Goal: Task Accomplishment & Management: Complete application form

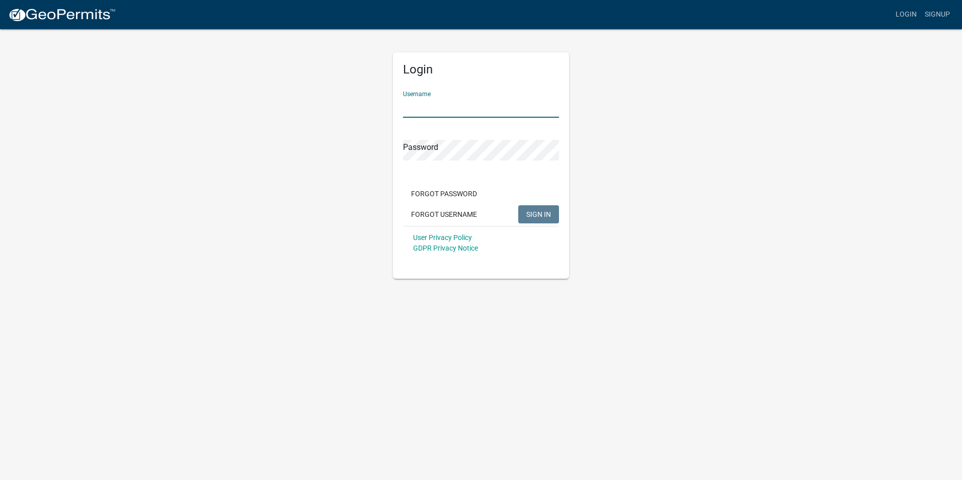
click at [451, 102] on input "Username" at bounding box center [481, 107] width 156 height 21
type input "centuryfp"
click at [535, 211] on span "SIGN IN" at bounding box center [538, 214] width 25 height 8
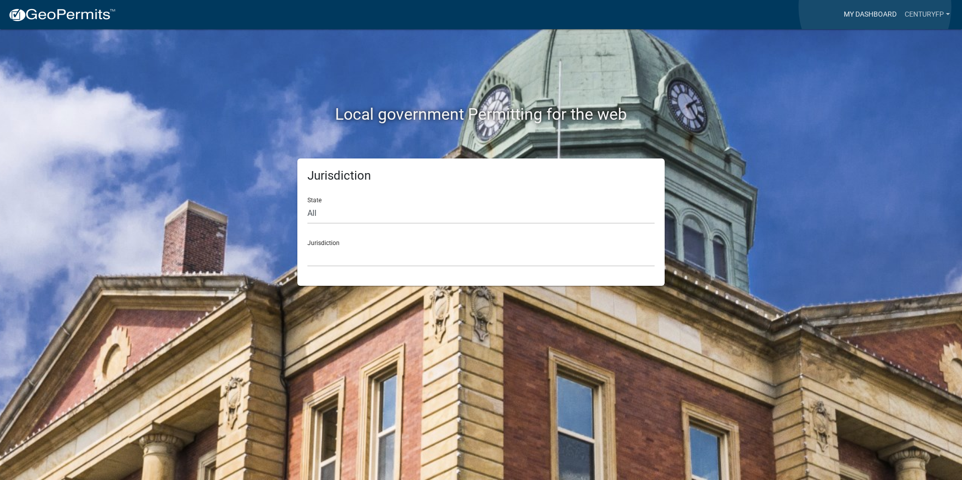
click at [875, 7] on link "My Dashboard" at bounding box center [870, 14] width 61 height 19
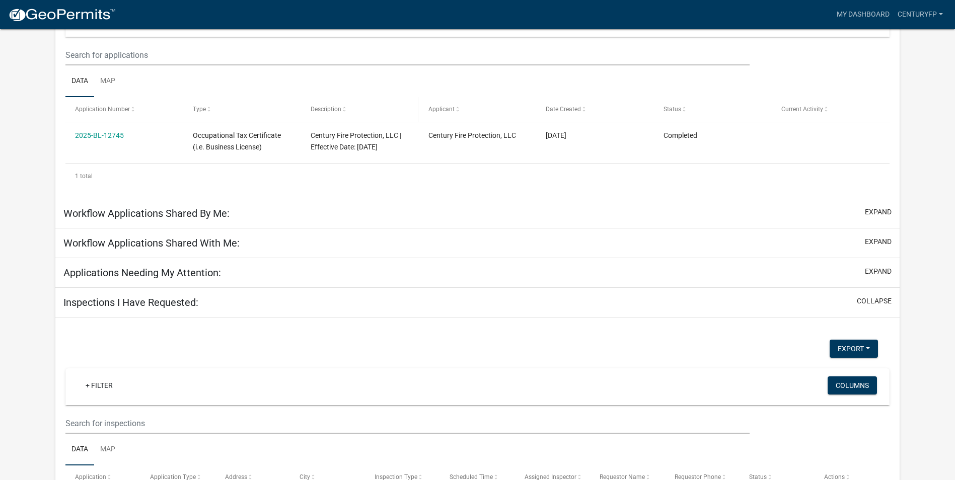
scroll to position [151, 0]
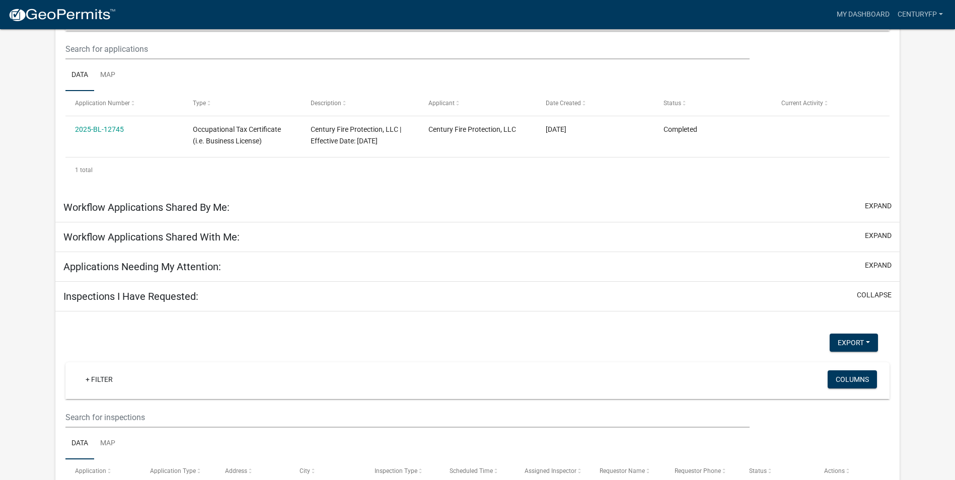
click at [117, 130] on link "2025-BL-12745" at bounding box center [99, 129] width 49 height 8
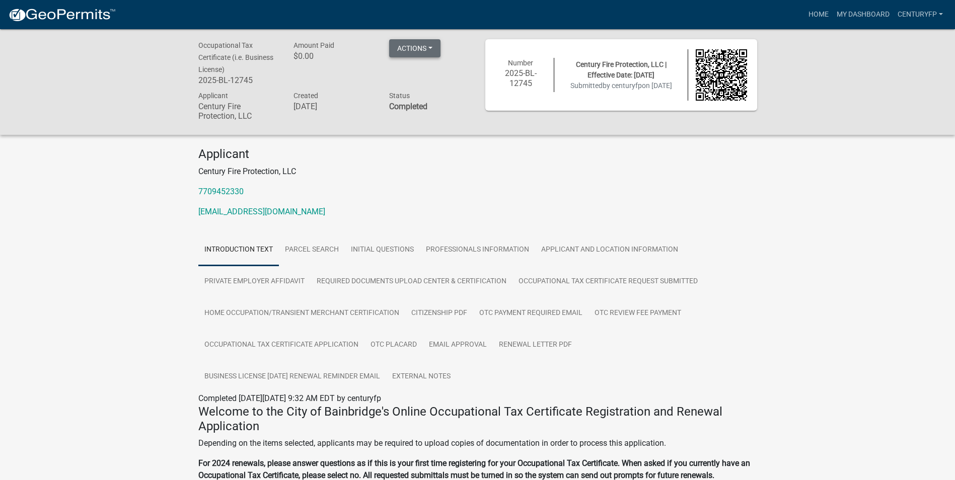
click at [410, 47] on button "Actions" at bounding box center [414, 48] width 51 height 18
click at [413, 97] on link "Renew" at bounding box center [429, 99] width 81 height 24
click at [439, 44] on button "Actions" at bounding box center [414, 48] width 51 height 18
click at [420, 98] on link "Renew" at bounding box center [429, 99] width 81 height 24
drag, startPoint x: 435, startPoint y: 37, endPoint x: 434, endPoint y: 44, distance: 7.2
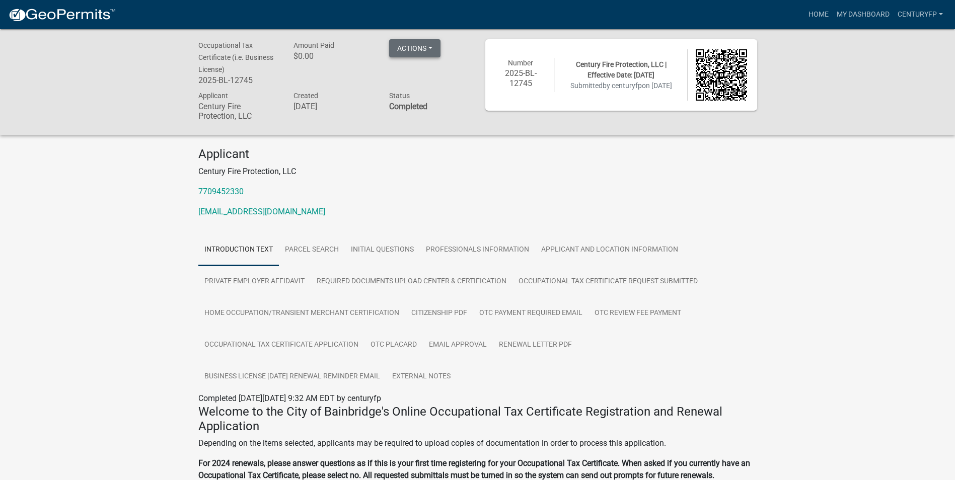
click at [434, 42] on div "Occupational Tax Certificate (i.e. Business License) 2025-BL-12745 Amount Paid …" at bounding box center [477, 82] width 955 height 106
click at [434, 44] on button "Actions" at bounding box center [414, 48] width 51 height 18
click at [406, 96] on link "Renew" at bounding box center [429, 99] width 81 height 24
click at [459, 125] on div "Occupational Tax Certificate (i.e. Business License) 2025-BL-12745 Amount Paid …" at bounding box center [477, 82] width 955 height 106
drag, startPoint x: 457, startPoint y: 118, endPoint x: 440, endPoint y: 58, distance: 61.8
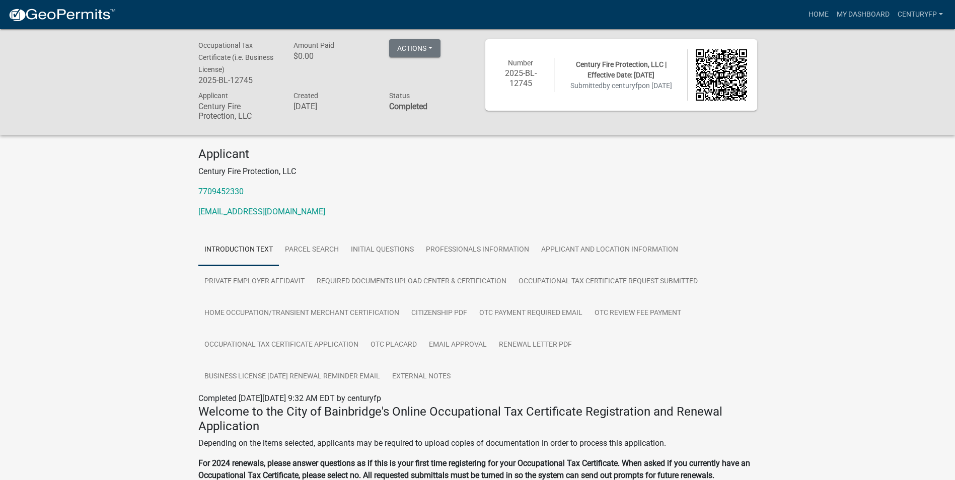
click at [454, 106] on div "Status Completed" at bounding box center [429, 107] width 96 height 35
click at [437, 52] on button "Actions" at bounding box center [414, 48] width 51 height 18
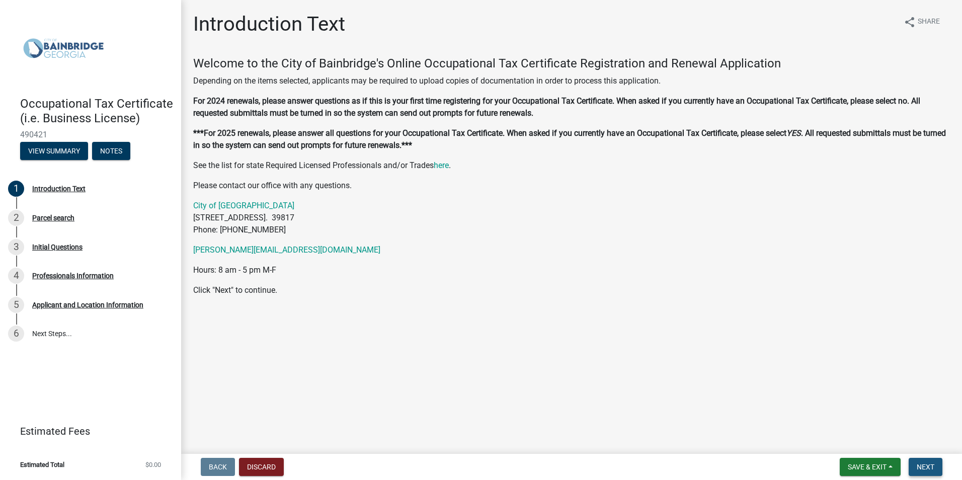
click at [929, 470] on span "Next" at bounding box center [926, 467] width 18 height 8
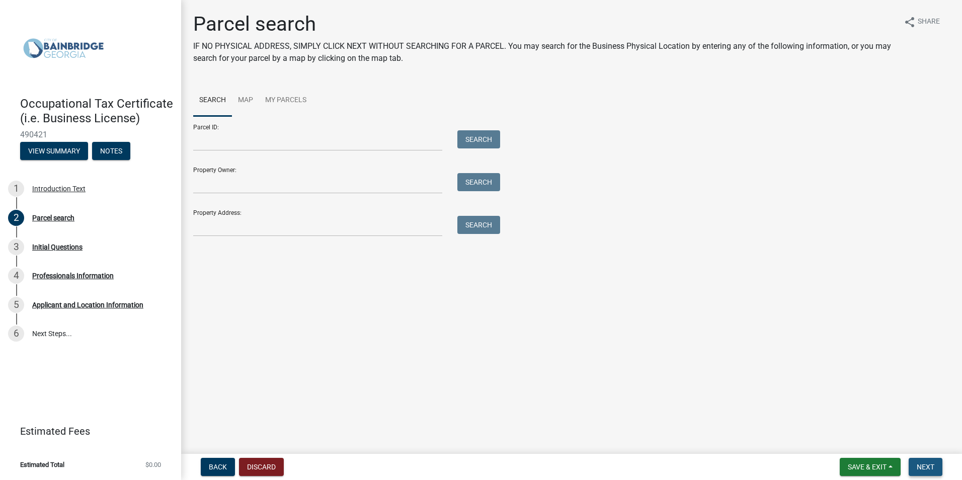
click at [940, 471] on button "Next" at bounding box center [926, 467] width 34 height 18
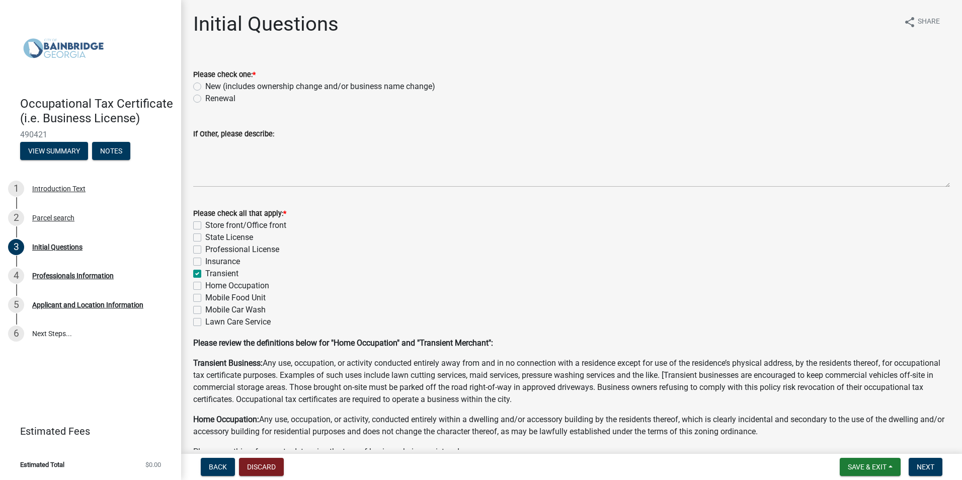
click at [214, 99] on label "Renewal" at bounding box center [220, 99] width 30 height 12
click at [212, 99] on input "Renewal" at bounding box center [208, 96] width 7 height 7
radio input "true"
click at [920, 464] on span "Next" at bounding box center [926, 467] width 18 height 8
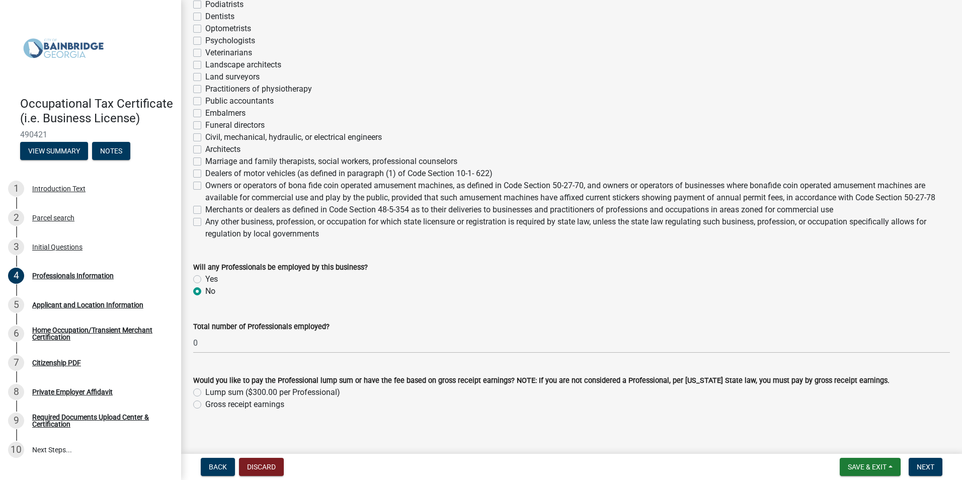
scroll to position [311, 0]
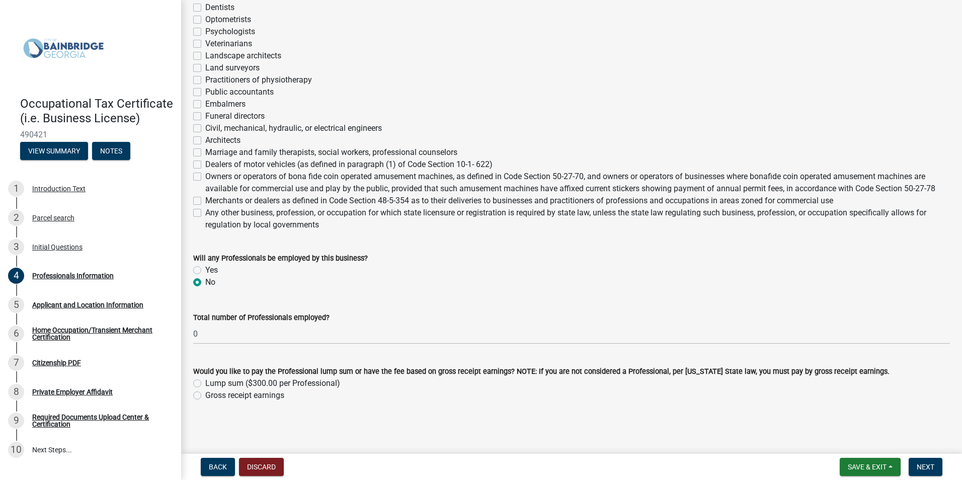
click at [227, 396] on label "Gross receipt earnings" at bounding box center [244, 395] width 79 height 12
click at [212, 396] on input "Gross receipt earnings" at bounding box center [208, 392] width 7 height 7
radio input "true"
click at [930, 472] on button "Next" at bounding box center [926, 467] width 34 height 18
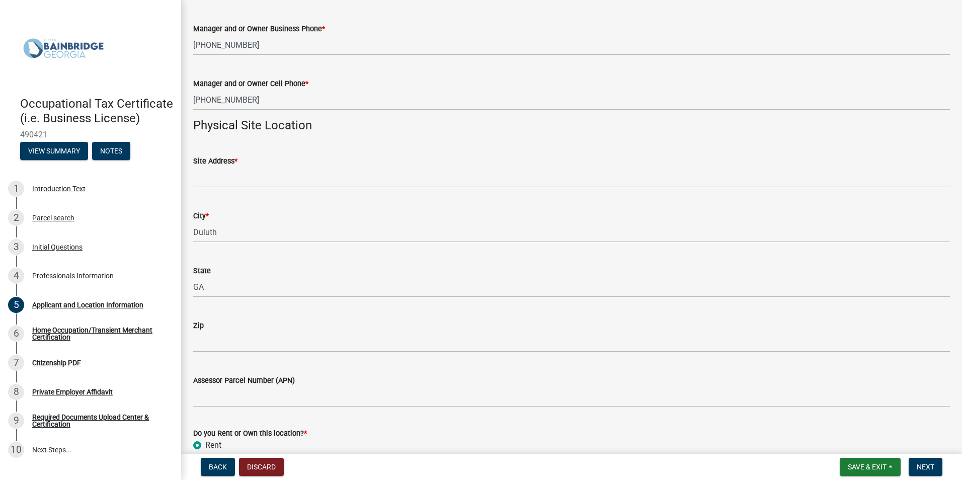
scroll to position [654, 0]
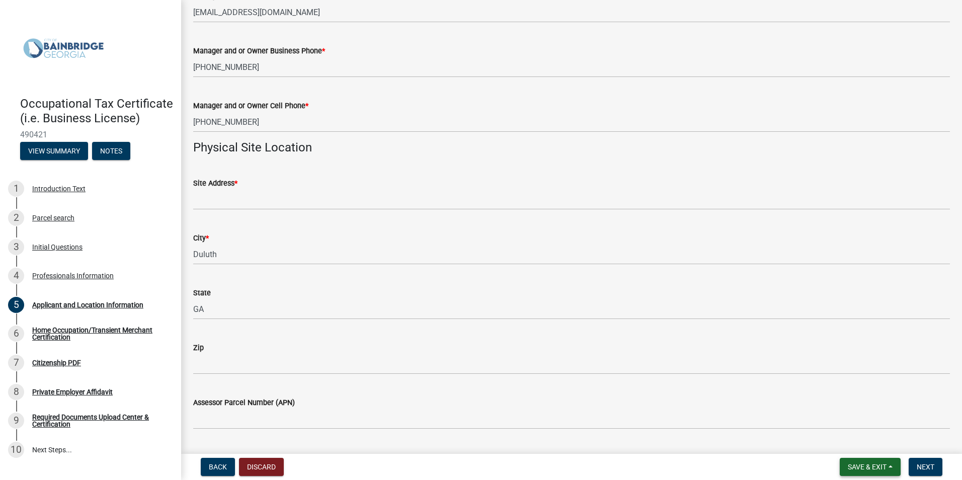
click at [869, 469] on span "Save & Exit" at bounding box center [867, 467] width 39 height 8
click at [865, 439] on button "Save & Exit" at bounding box center [860, 441] width 81 height 24
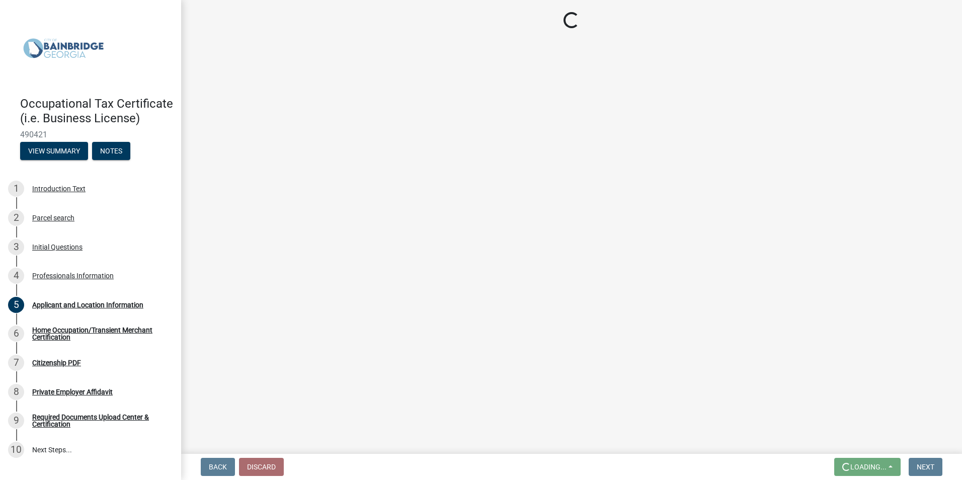
scroll to position [0, 0]
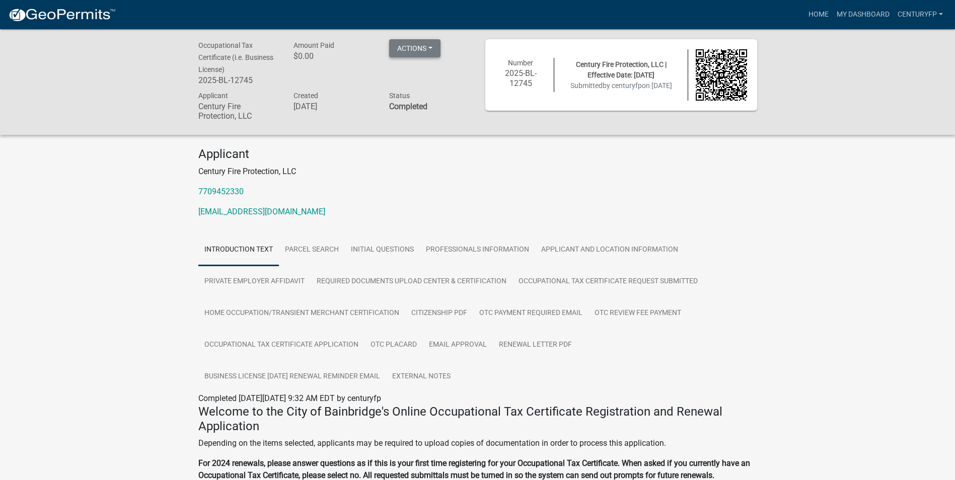
click at [428, 48] on button "Actions" at bounding box center [414, 48] width 51 height 18
click at [434, 71] on link "Printer Friendly" at bounding box center [429, 74] width 81 height 24
click at [412, 49] on button "Actions" at bounding box center [414, 48] width 51 height 18
click at [416, 101] on link "Renew" at bounding box center [429, 99] width 81 height 24
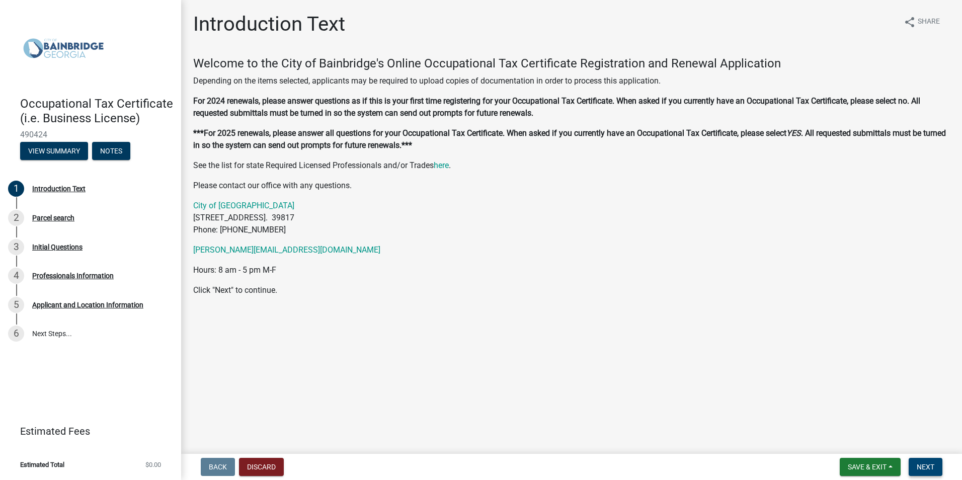
click at [935, 467] on button "Next" at bounding box center [926, 467] width 34 height 18
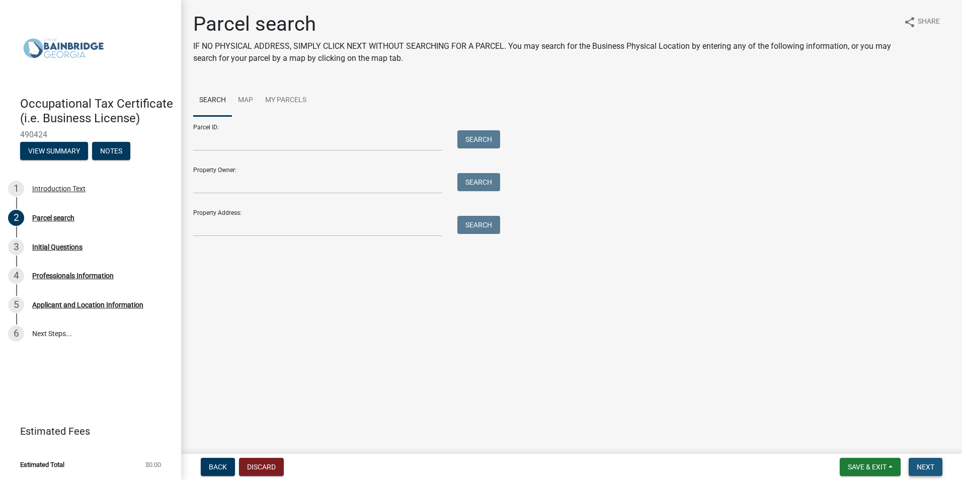
click at [935, 470] on button "Next" at bounding box center [926, 467] width 34 height 18
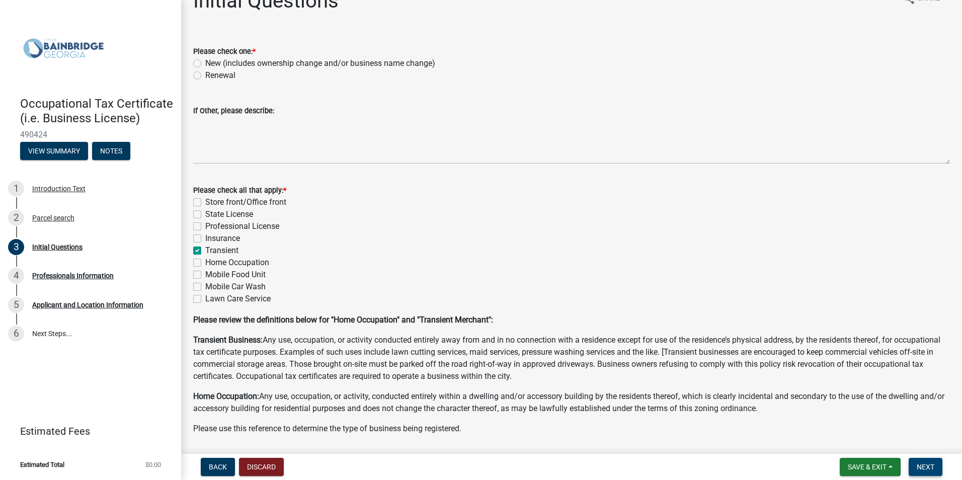
scroll to position [5, 0]
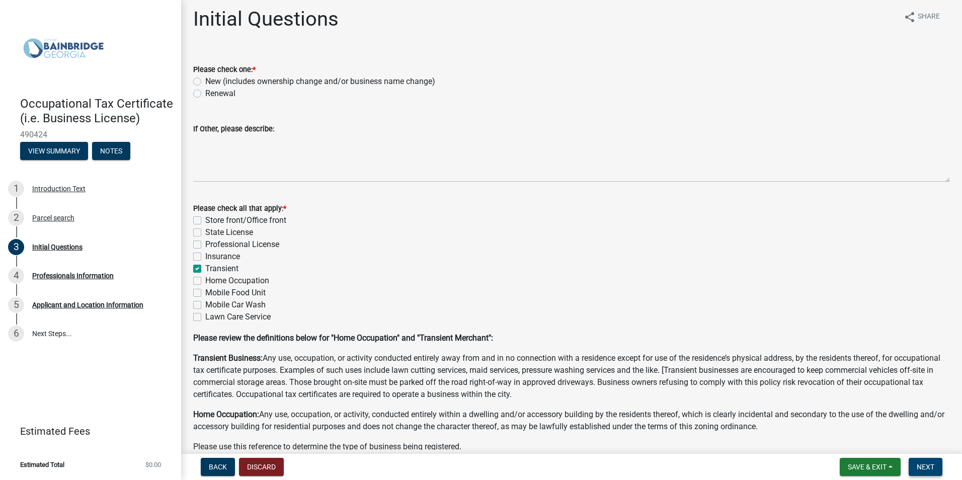
click at [932, 474] on button "Next" at bounding box center [926, 467] width 34 height 18
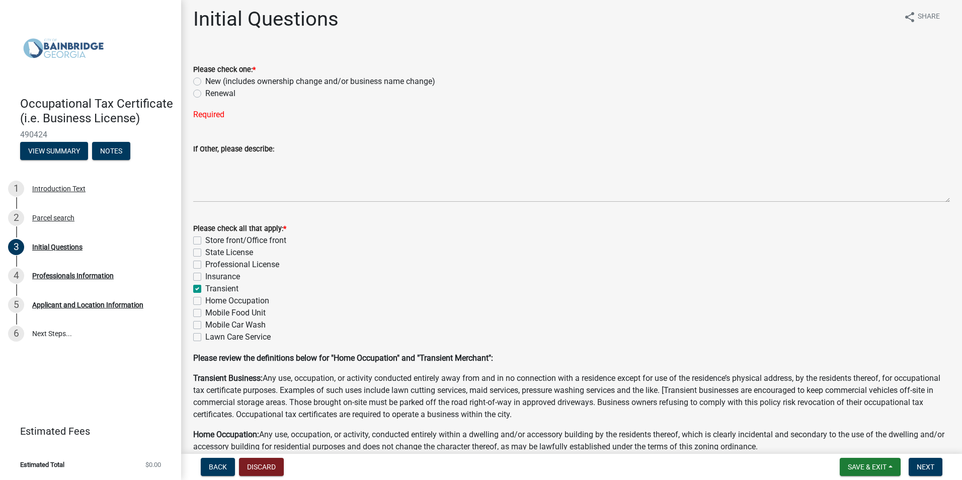
click at [212, 98] on label "Renewal" at bounding box center [220, 94] width 30 height 12
click at [212, 94] on input "Renewal" at bounding box center [208, 91] width 7 height 7
radio input "true"
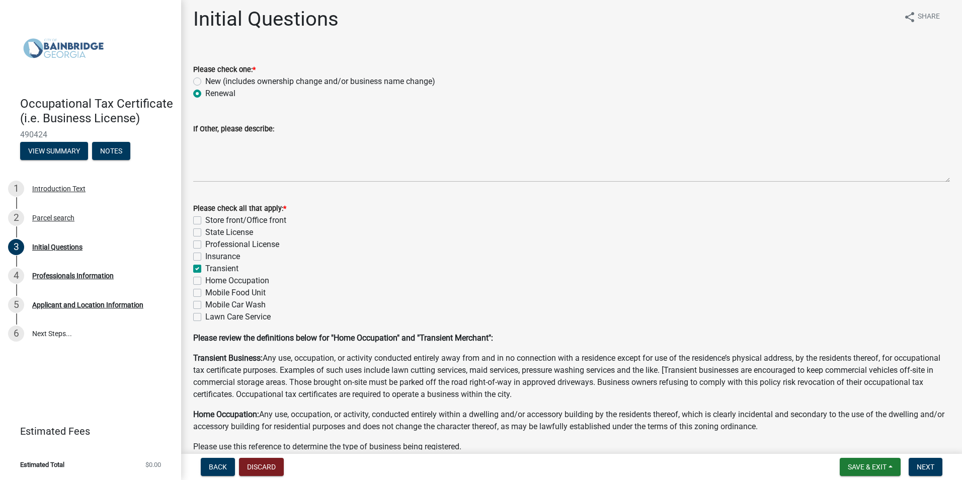
click at [933, 478] on nav "Back Discard Save & Exit Save Save & Exit Next" at bounding box center [571, 467] width 781 height 26
click at [934, 465] on span "Next" at bounding box center [926, 467] width 18 height 8
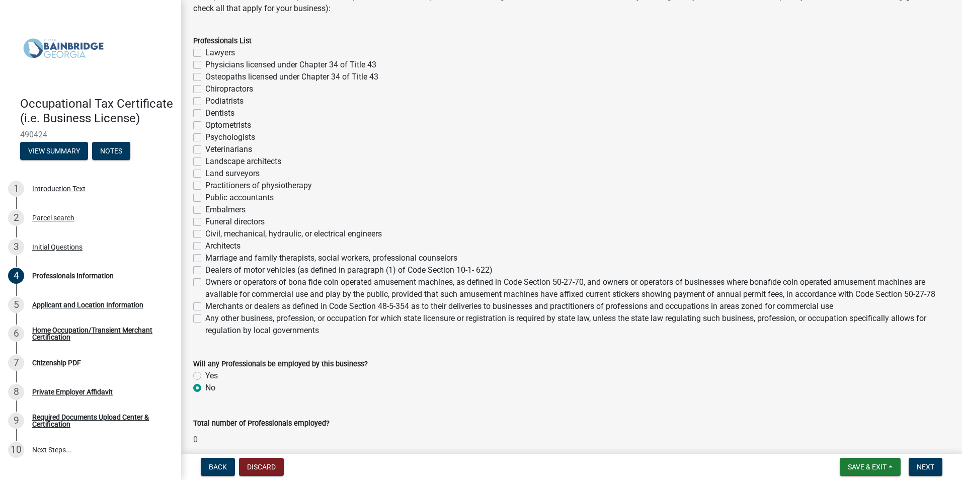
scroll to position [302, 0]
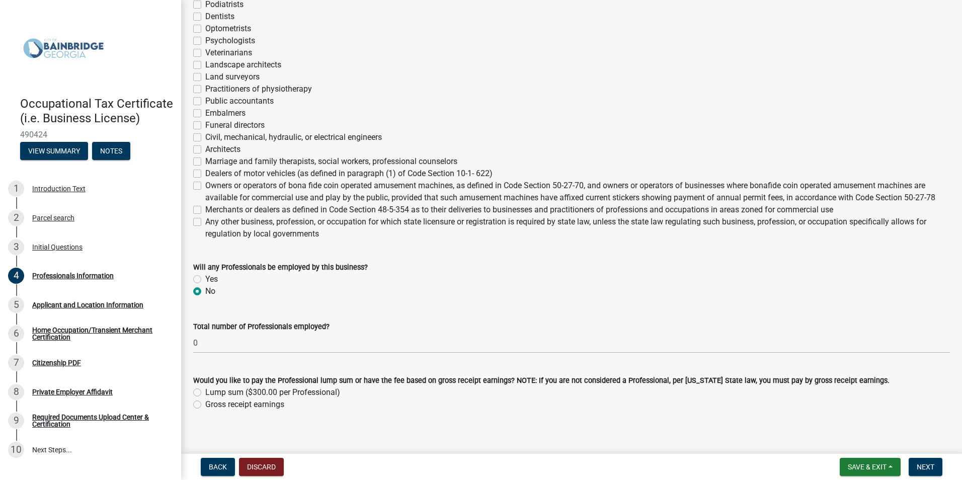
click at [261, 403] on label "Gross receipt earnings" at bounding box center [244, 405] width 79 height 12
click at [212, 403] on input "Gross receipt earnings" at bounding box center [208, 402] width 7 height 7
radio input "true"
click at [937, 471] on button "Next" at bounding box center [926, 467] width 34 height 18
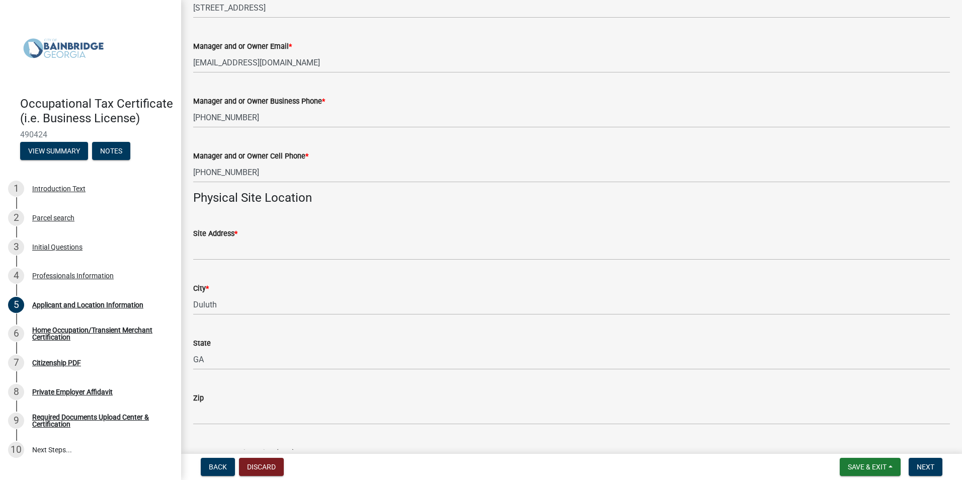
scroll to position [654, 0]
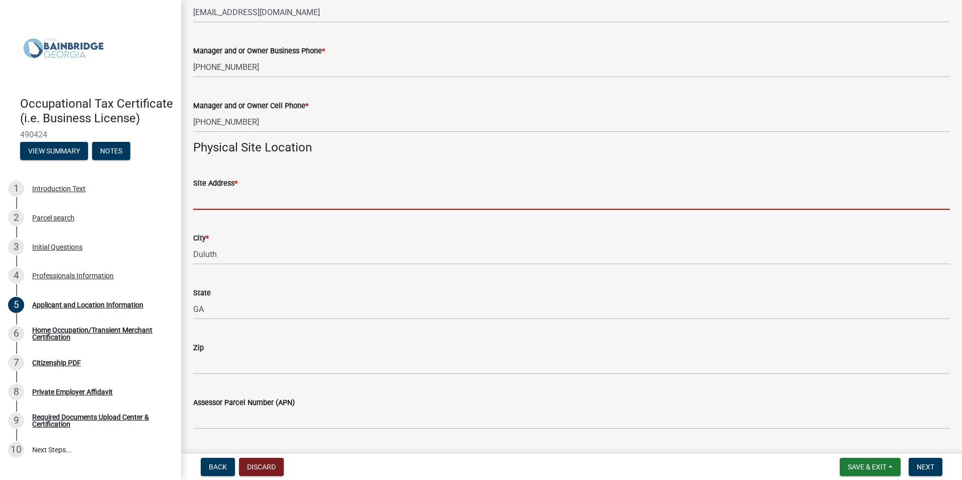
click at [261, 193] on input "Site Address *" at bounding box center [571, 199] width 757 height 21
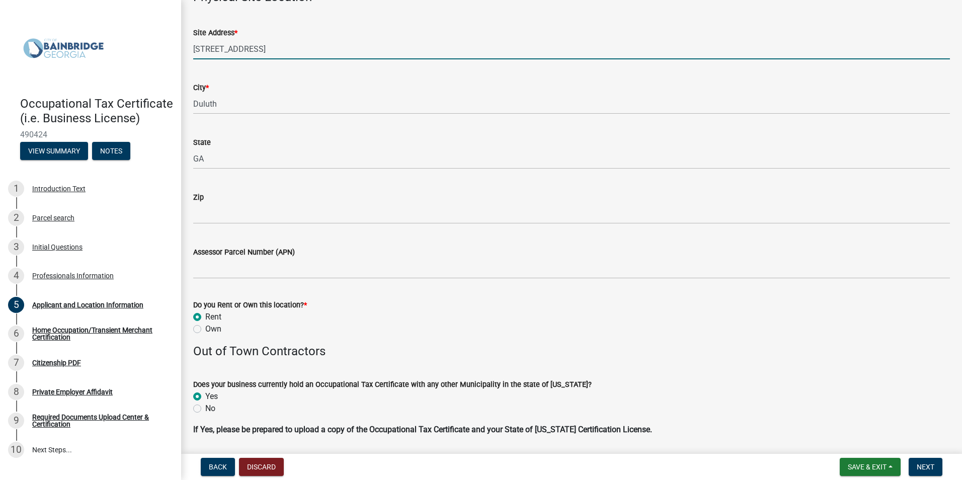
scroll to position [805, 0]
type input "2450 Satellite Blvd"
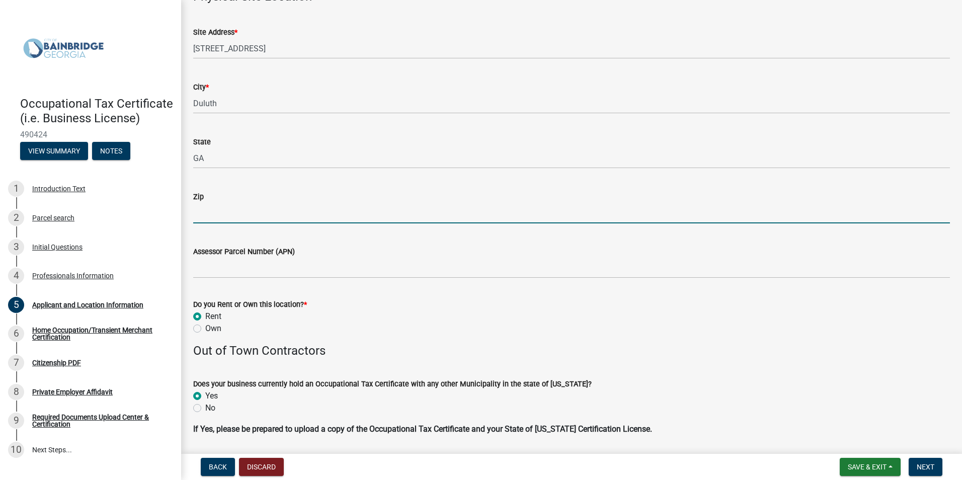
click at [278, 212] on input "Zip" at bounding box center [571, 213] width 757 height 21
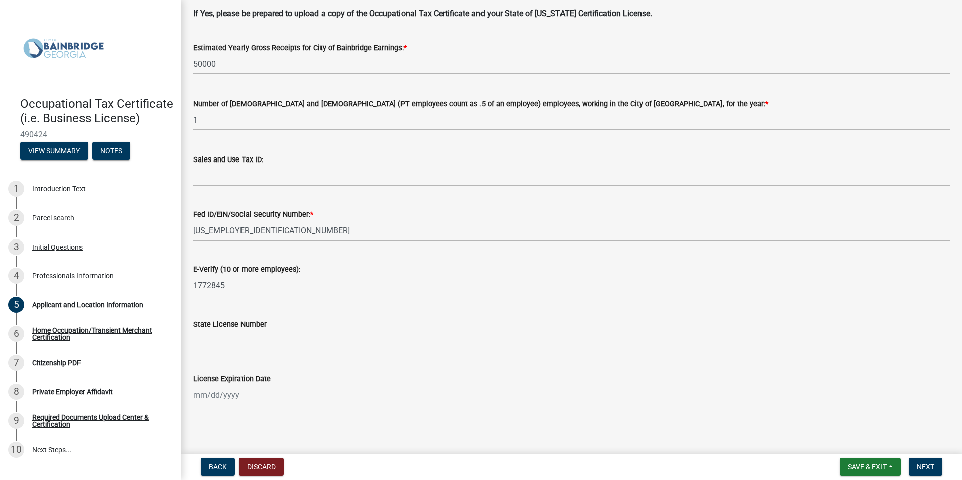
scroll to position [1225, 0]
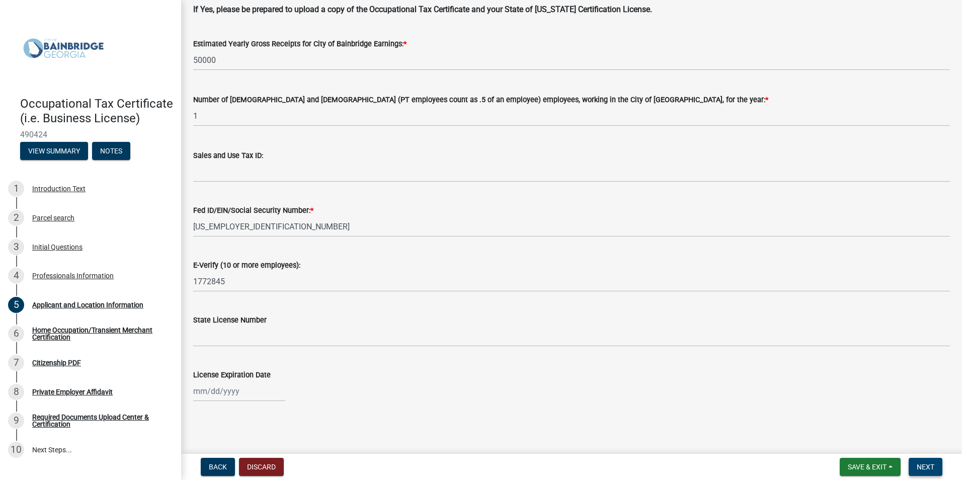
type input "30096"
click at [924, 466] on span "Next" at bounding box center [926, 467] width 18 height 8
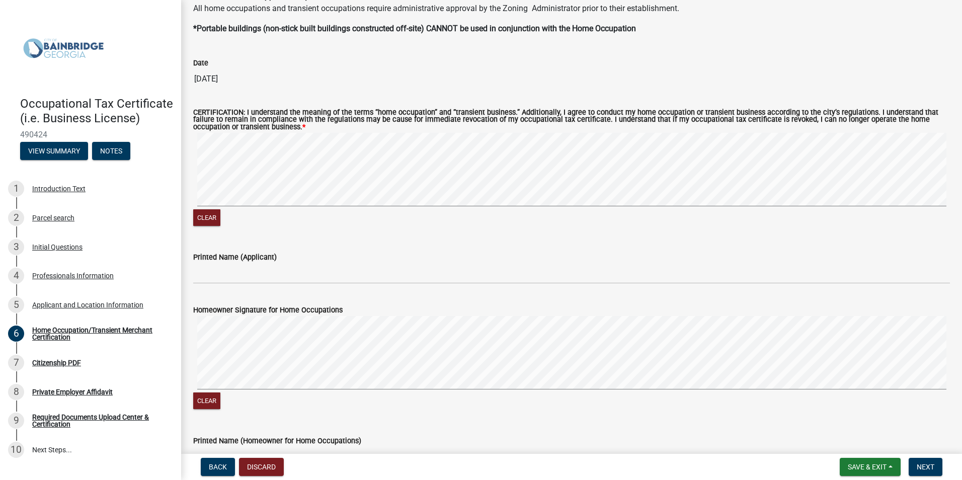
scroll to position [805, 0]
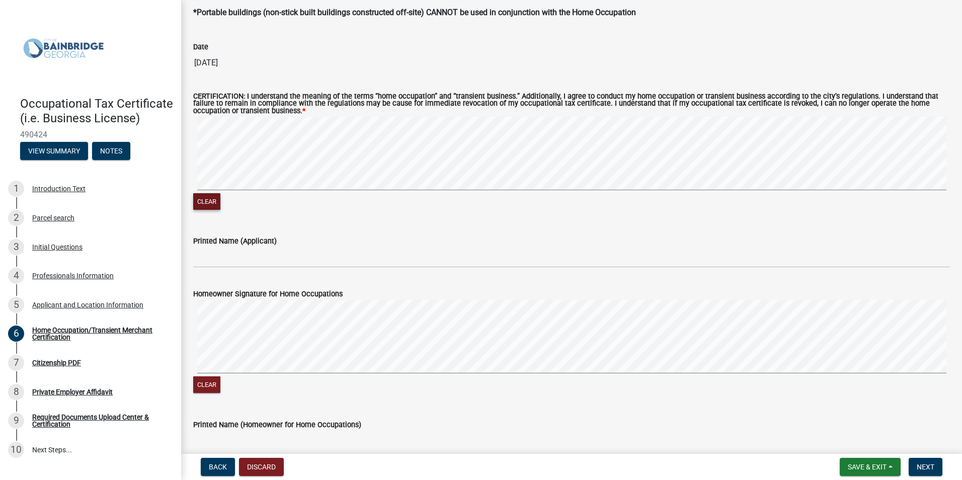
click at [200, 206] on button "Clear" at bounding box center [206, 201] width 27 height 17
click at [222, 249] on form "Printed Name (Applicant)" at bounding box center [571, 251] width 757 height 33
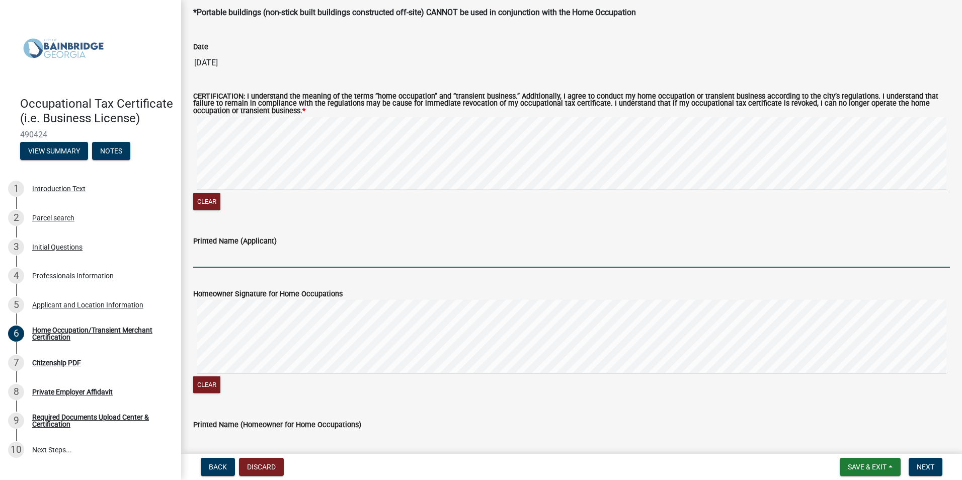
click at [218, 257] on input "Printed Name (Applicant)" at bounding box center [571, 257] width 757 height 21
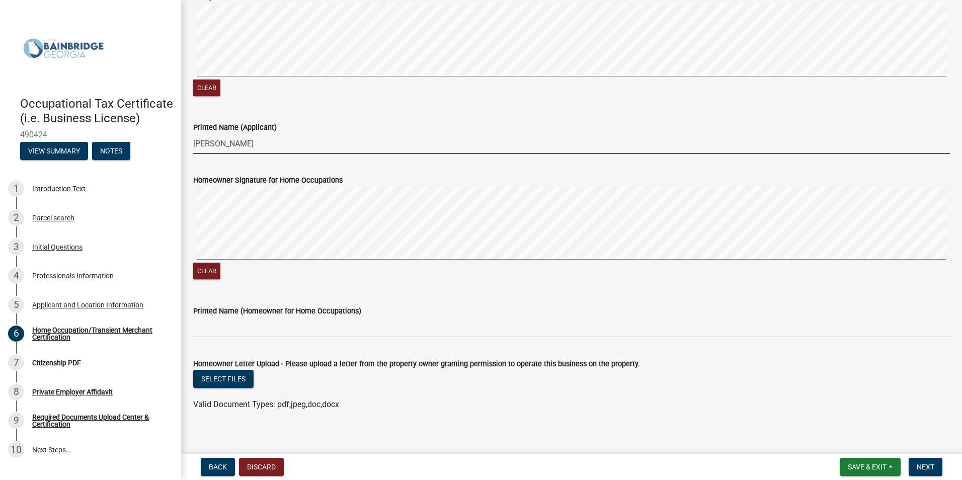
scroll to position [928, 0]
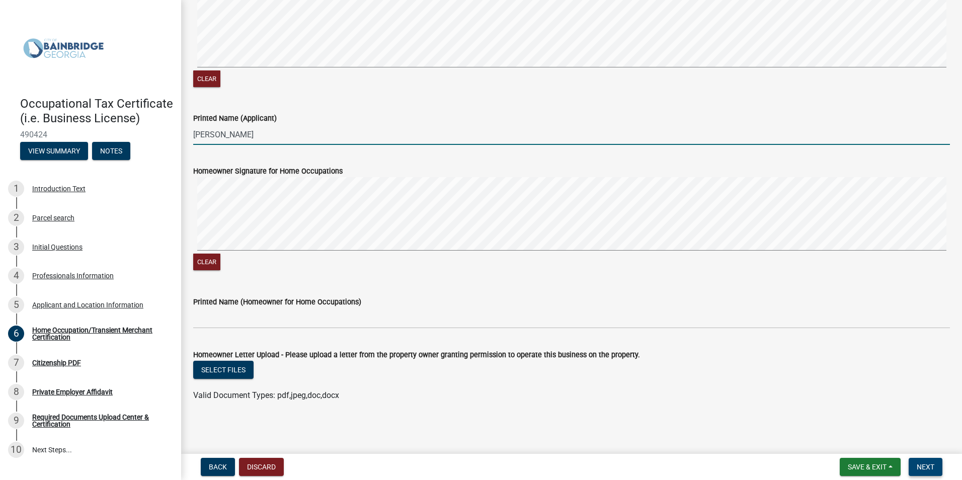
type input "[PERSON_NAME]"
click at [932, 467] on span "Next" at bounding box center [926, 467] width 18 height 8
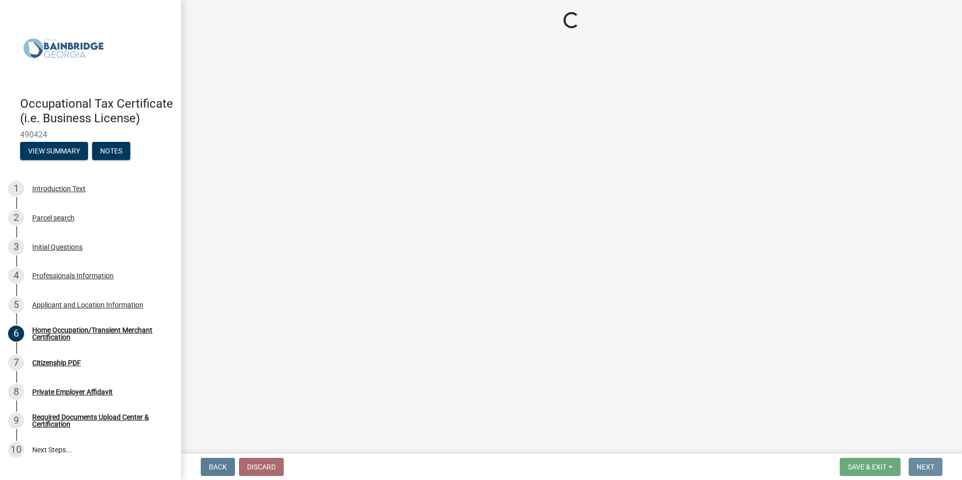
scroll to position [0, 0]
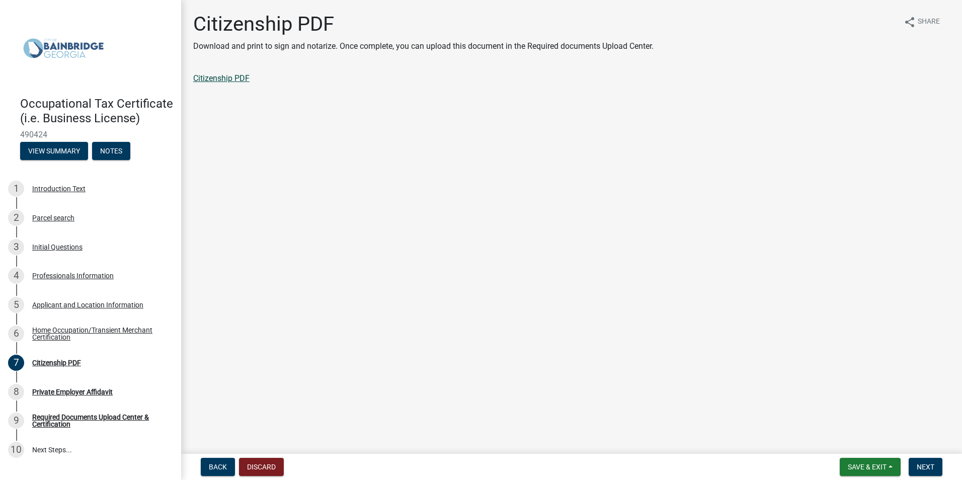
click at [239, 76] on link "Citizenship PDF" at bounding box center [221, 78] width 56 height 10
click at [936, 467] on button "Next" at bounding box center [926, 467] width 34 height 18
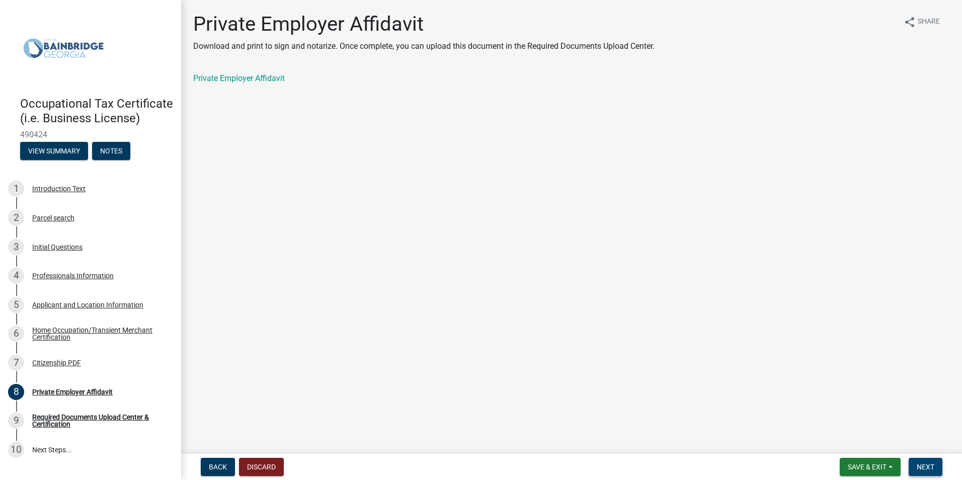
click at [924, 468] on span "Next" at bounding box center [926, 467] width 18 height 8
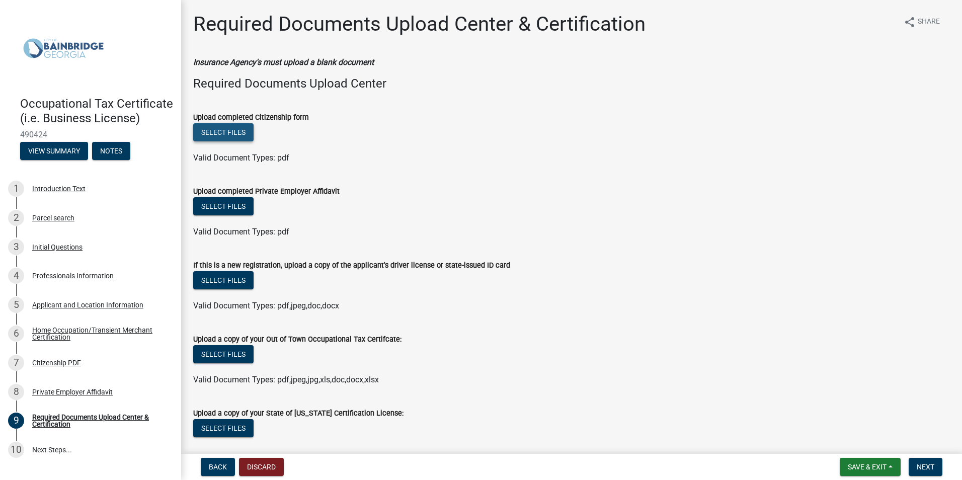
click at [245, 134] on button "Select files" at bounding box center [223, 132] width 60 height 18
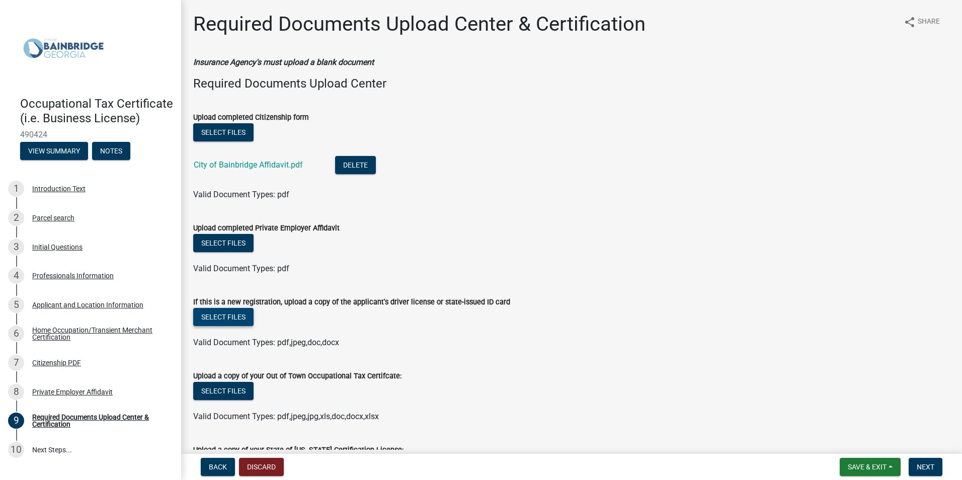
click at [218, 318] on button "Select files" at bounding box center [223, 317] width 60 height 18
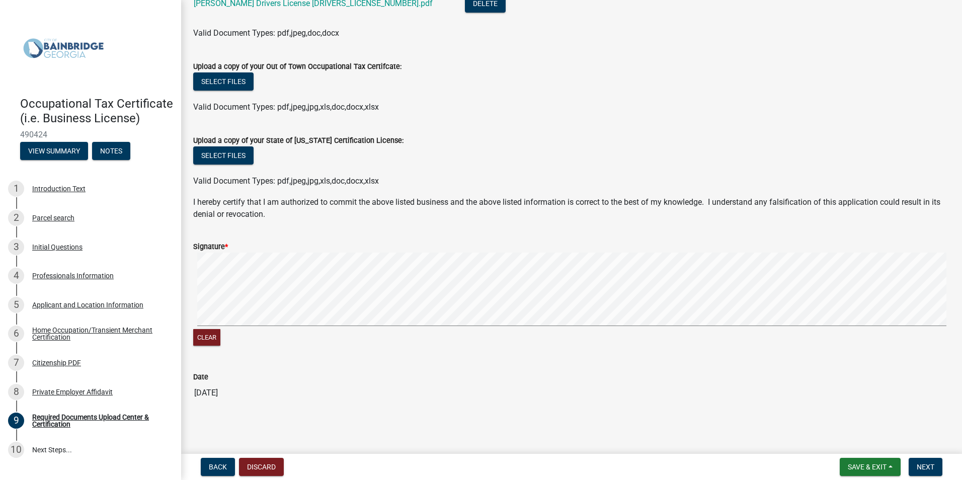
scroll to position [347, 0]
click at [237, 84] on button "Select files" at bounding box center [223, 81] width 60 height 18
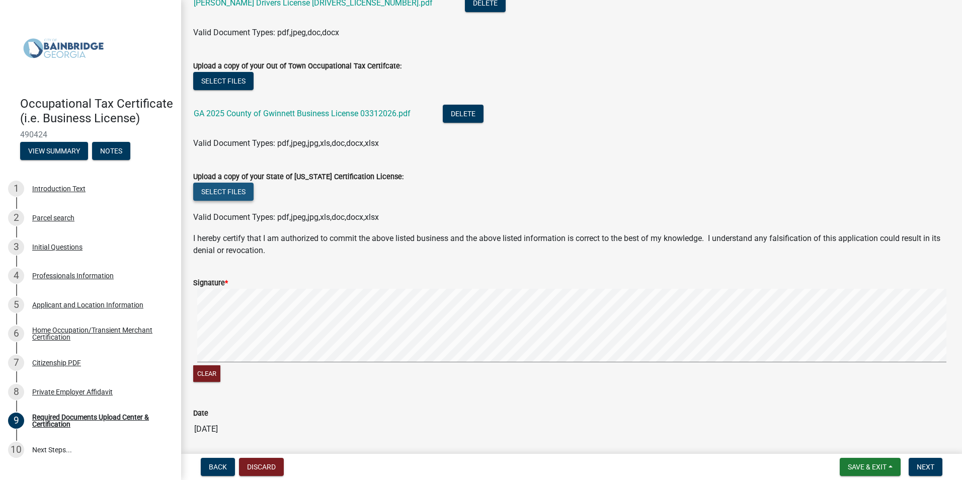
click at [223, 193] on button "Select files" at bounding box center [223, 192] width 60 height 18
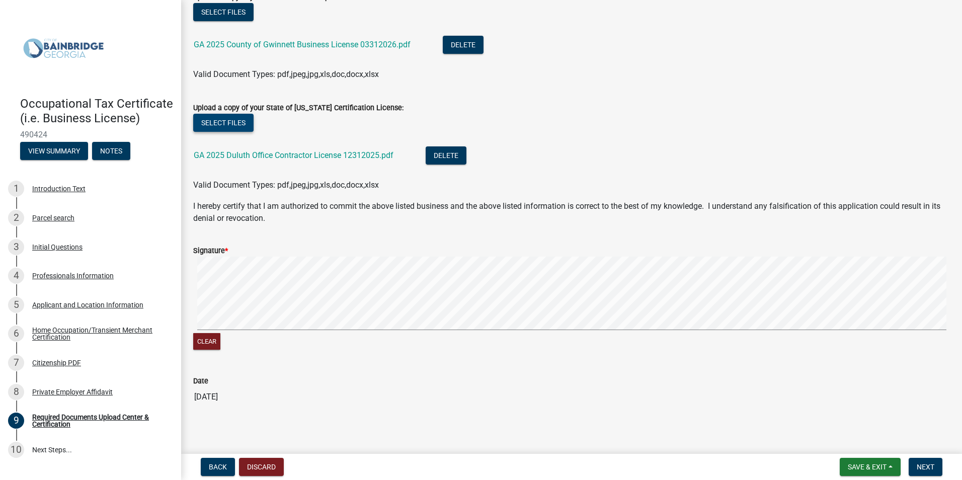
scroll to position [420, 0]
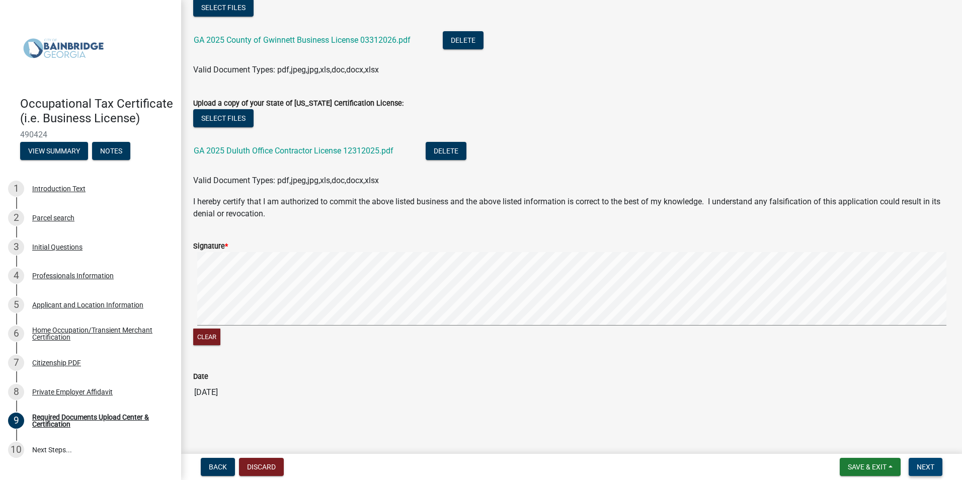
click at [929, 471] on span "Next" at bounding box center [926, 467] width 18 height 8
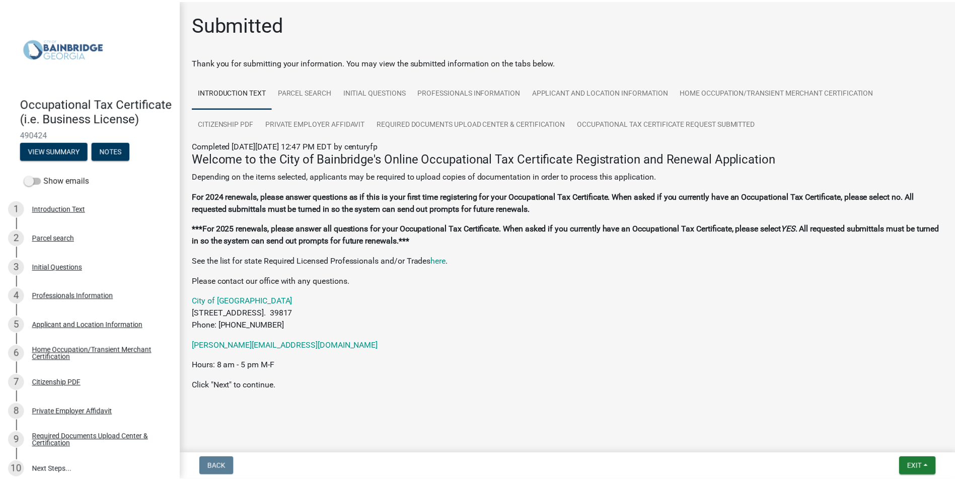
scroll to position [2, 0]
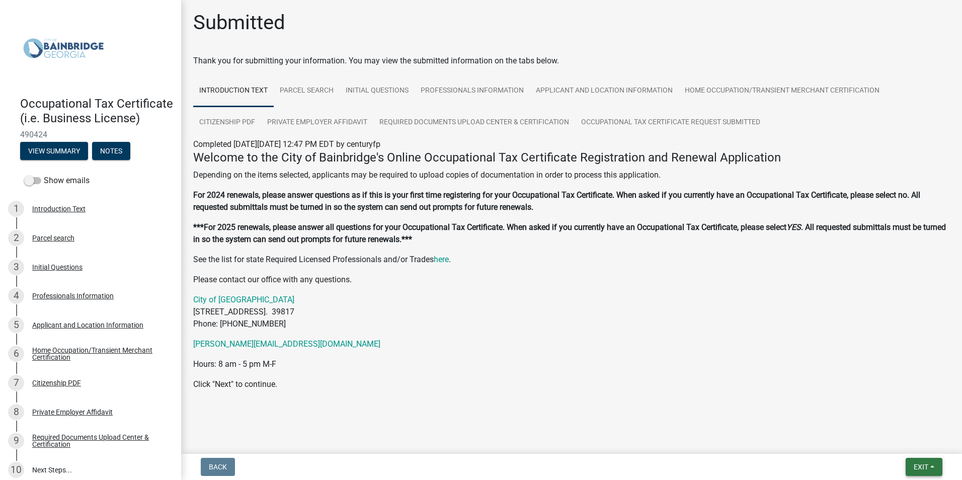
click at [924, 466] on span "Exit" at bounding box center [921, 467] width 15 height 8
click at [895, 440] on button "Save & Exit" at bounding box center [902, 441] width 81 height 24
